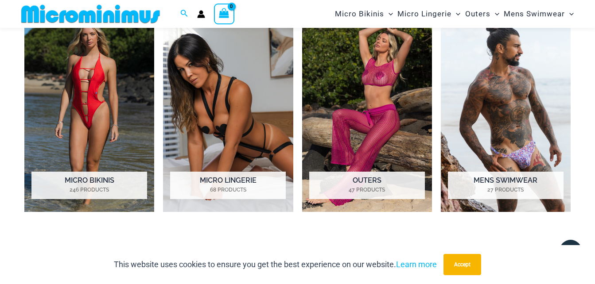
scroll to position [631, 0]
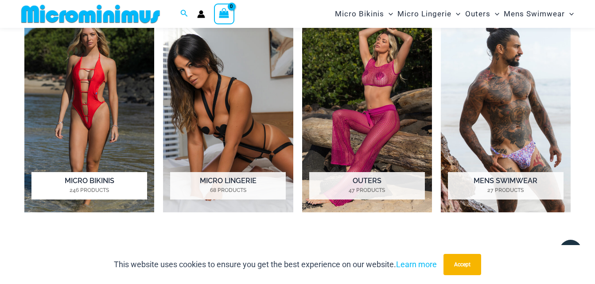
click at [89, 181] on h2 "Micro Bikinis 246 Products" at bounding box center [89, 185] width 116 height 27
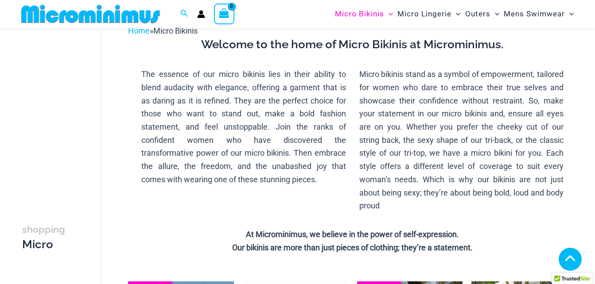
scroll to position [146, 0]
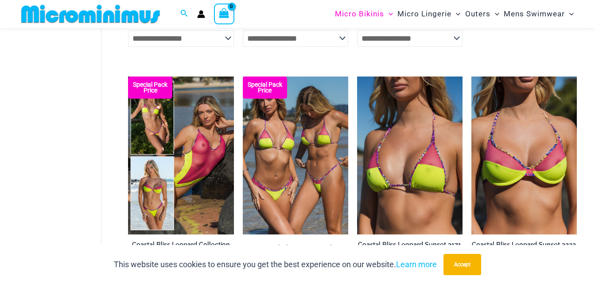
scroll to position [1265, 0]
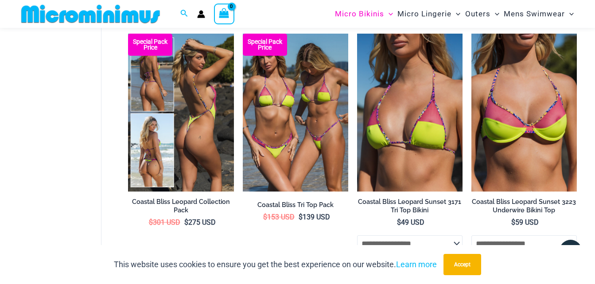
click at [208, 133] on img at bounding box center [180, 113] width 105 height 158
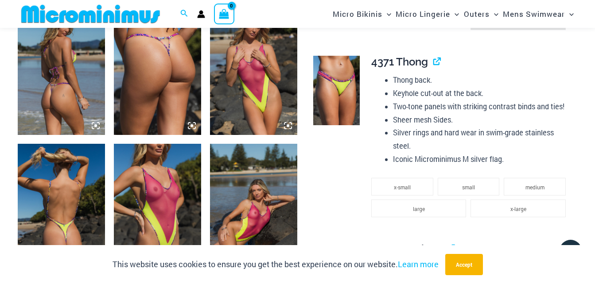
scroll to position [1059, 0]
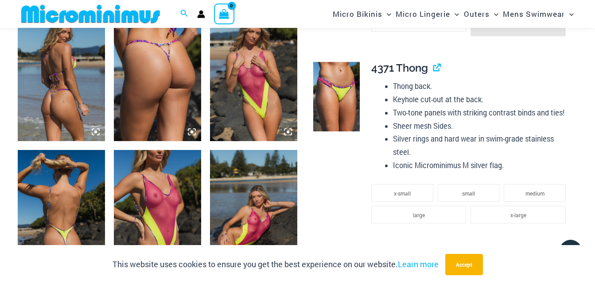
click at [258, 92] on img at bounding box center [253, 76] width 87 height 131
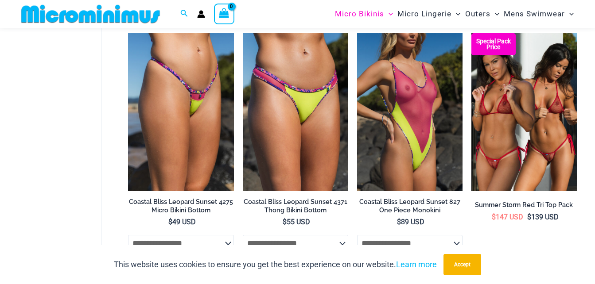
scroll to position [1521, 0]
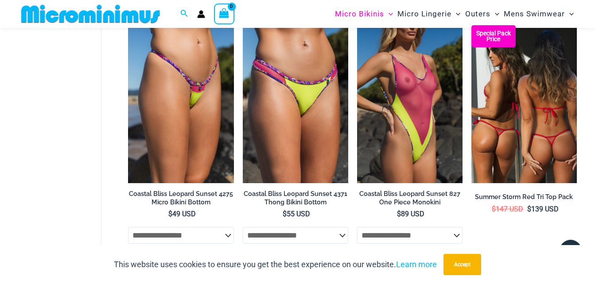
click at [494, 126] on img at bounding box center [523, 104] width 105 height 158
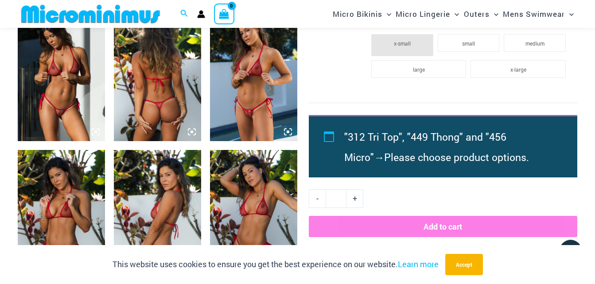
scroll to position [756, 0]
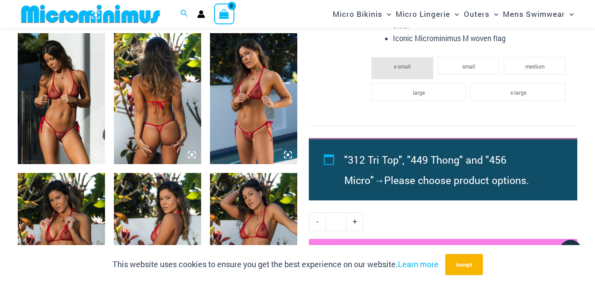
click at [247, 101] on img at bounding box center [253, 98] width 87 height 131
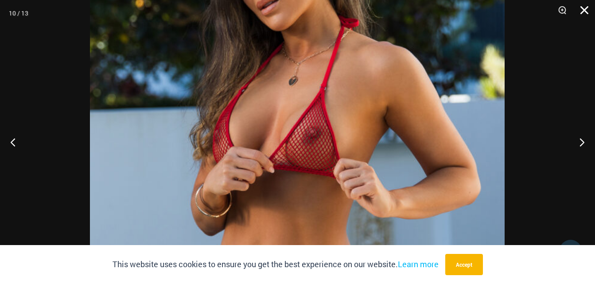
click at [587, 13] on button "Close" at bounding box center [581, 13] width 22 height 27
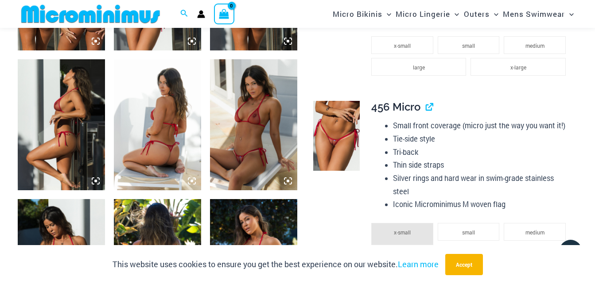
scroll to position [586, 0]
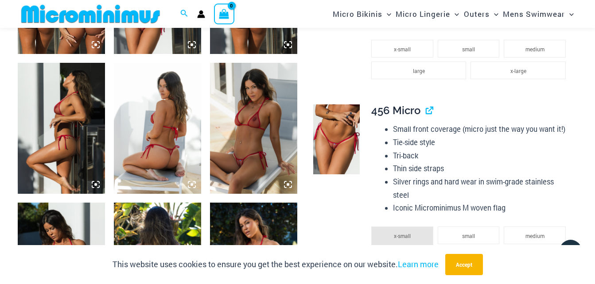
click at [340, 146] on img at bounding box center [336, 140] width 47 height 70
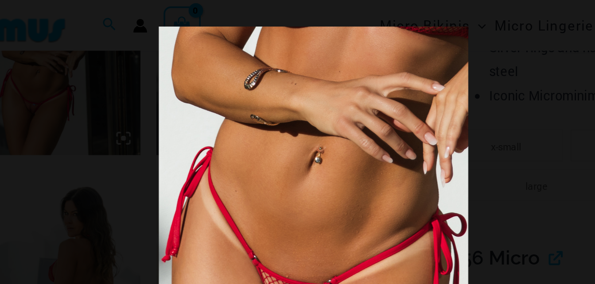
scroll to position [553, 0]
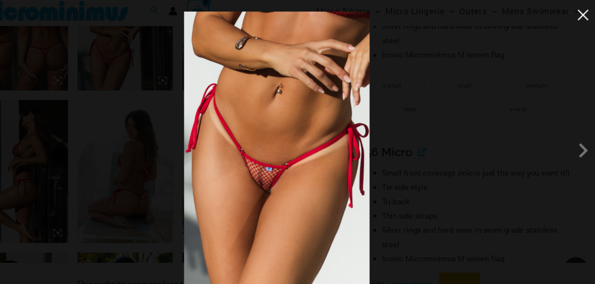
click at [583, 16] on button "Close" at bounding box center [577, 17] width 13 height 13
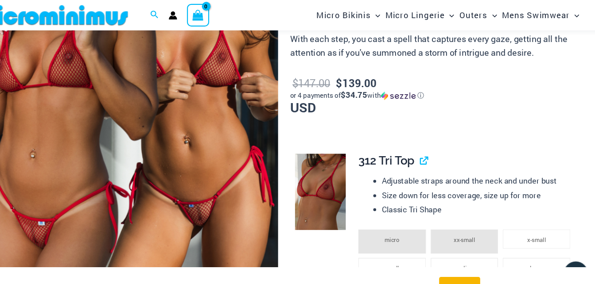
scroll to position [214, 0]
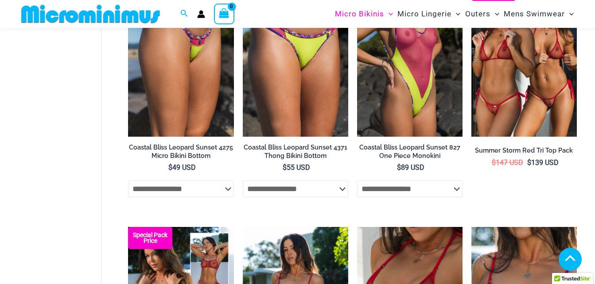
scroll to position [1421, 0]
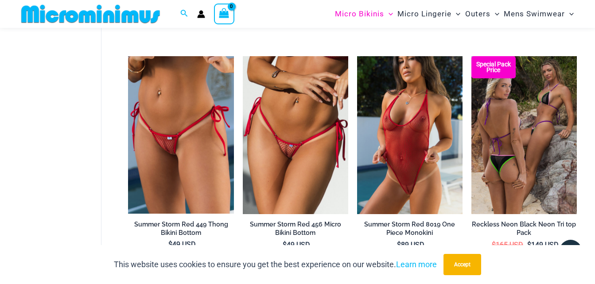
scroll to position [1986, 0]
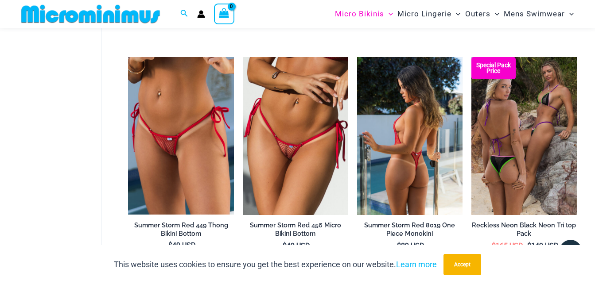
click at [406, 168] on img at bounding box center [409, 136] width 105 height 158
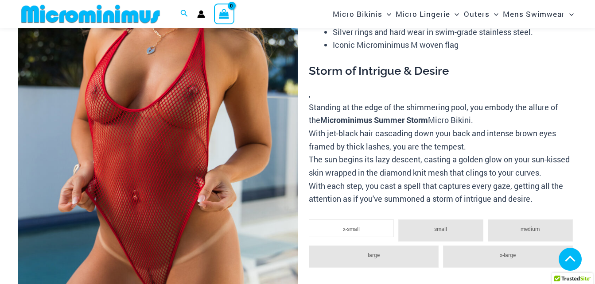
scroll to position [1137, 0]
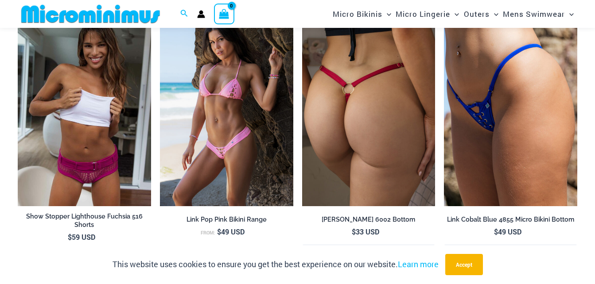
click at [350, 156] on img at bounding box center [368, 107] width 133 height 200
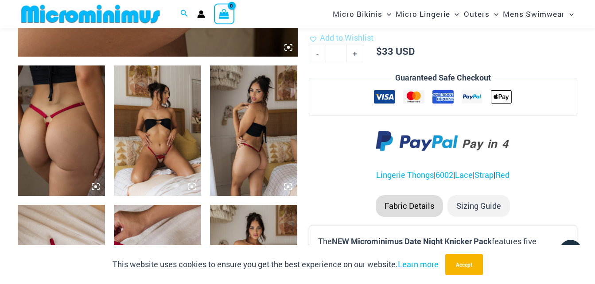
scroll to position [443, 0]
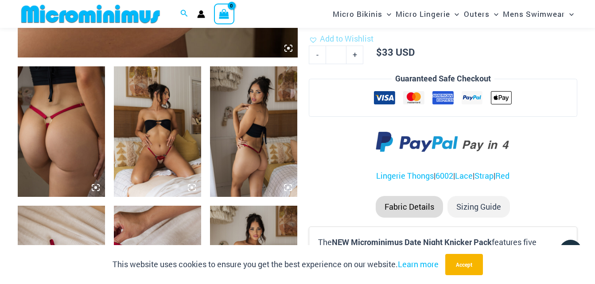
click at [151, 144] on img at bounding box center [157, 131] width 87 height 131
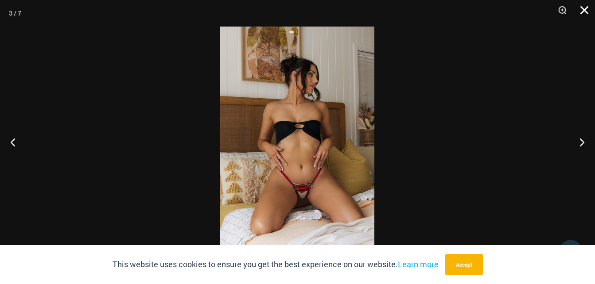
click at [587, 12] on button "Close" at bounding box center [581, 13] width 22 height 27
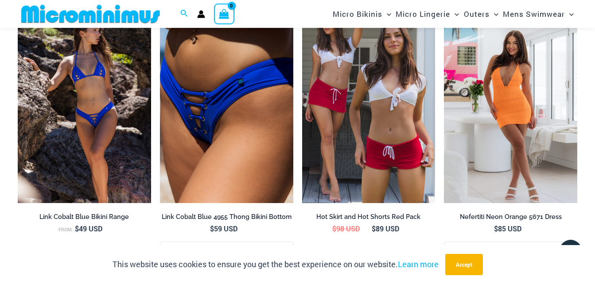
scroll to position [1099, 0]
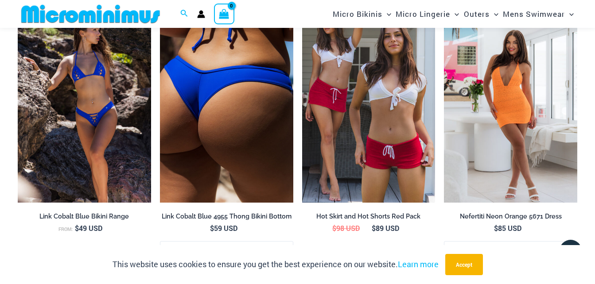
click at [201, 125] on img at bounding box center [226, 103] width 133 height 200
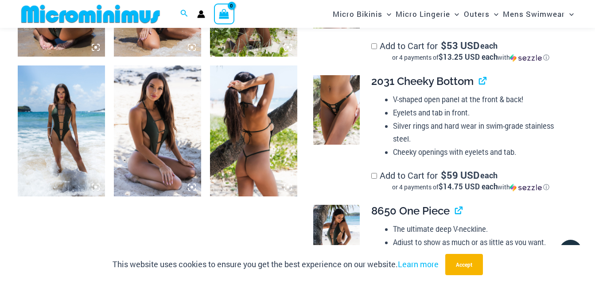
scroll to position [584, 0]
click at [28, 110] on img at bounding box center [61, 130] width 87 height 131
click at [29, 110] on div at bounding box center [297, 142] width 595 height 284
